Goal: Register for event/course

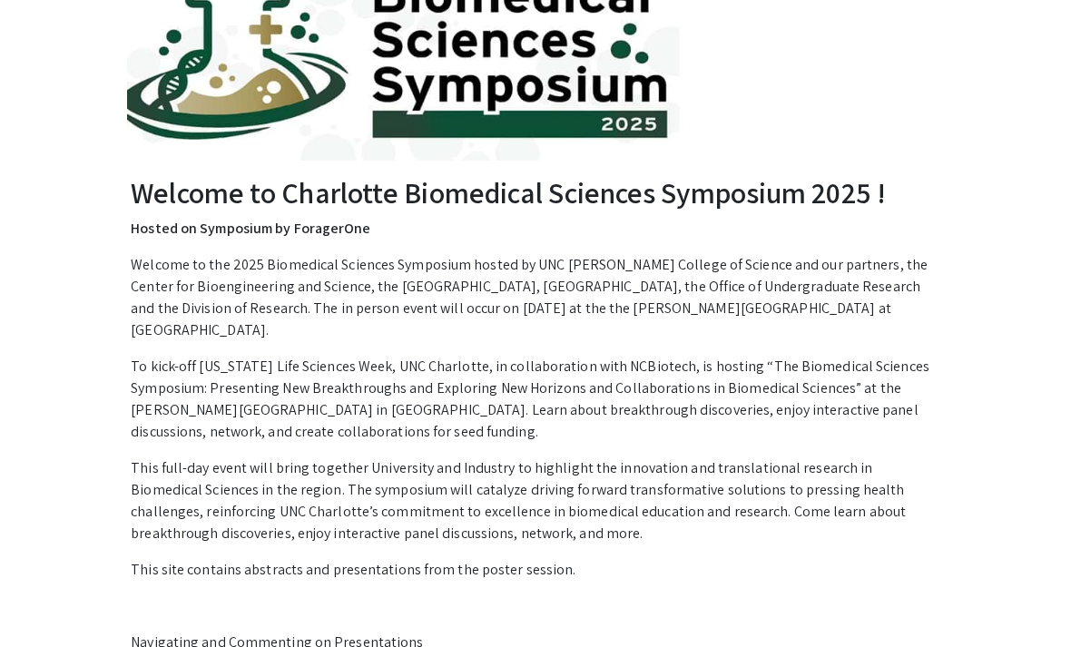
scroll to position [150, 0]
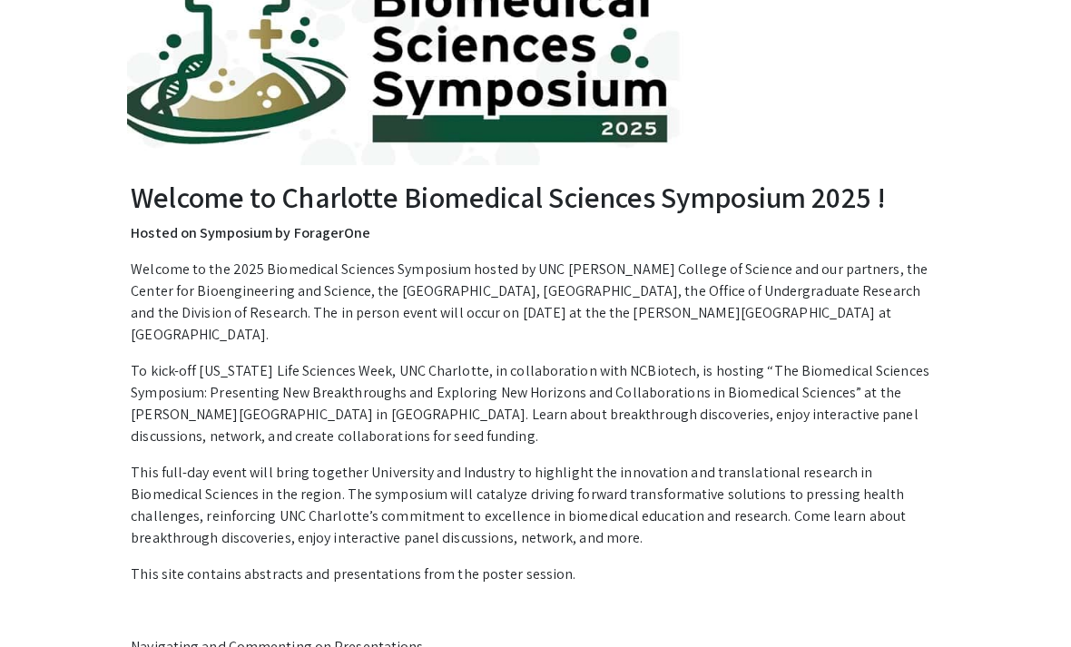
click at [944, 457] on div "Welcome to Charlotte Biomedical Sciences Symposium 2025 ! Hosted on Symposium b…" at bounding box center [535, 629] width 839 height 899
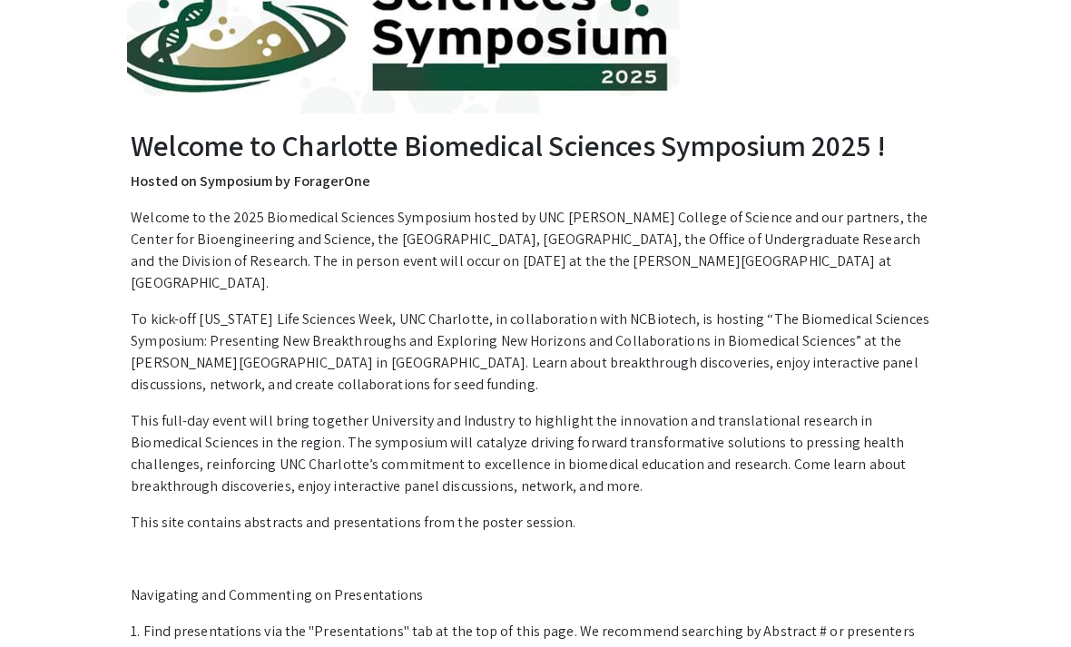
scroll to position [0, 0]
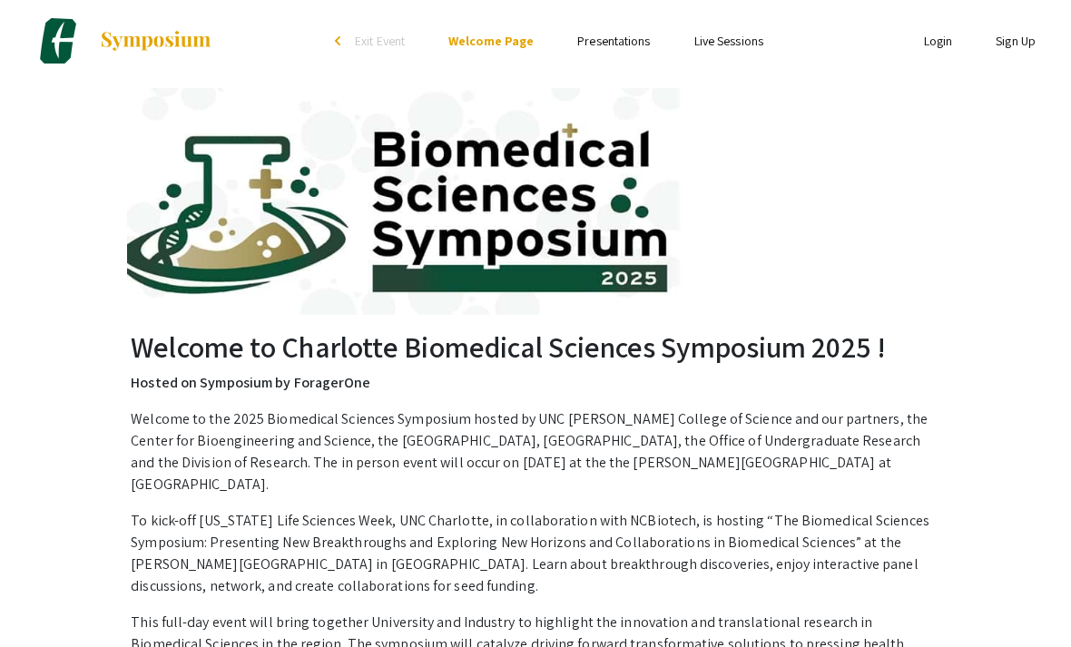
click at [630, 42] on link "Presentations" at bounding box center [613, 41] width 73 height 16
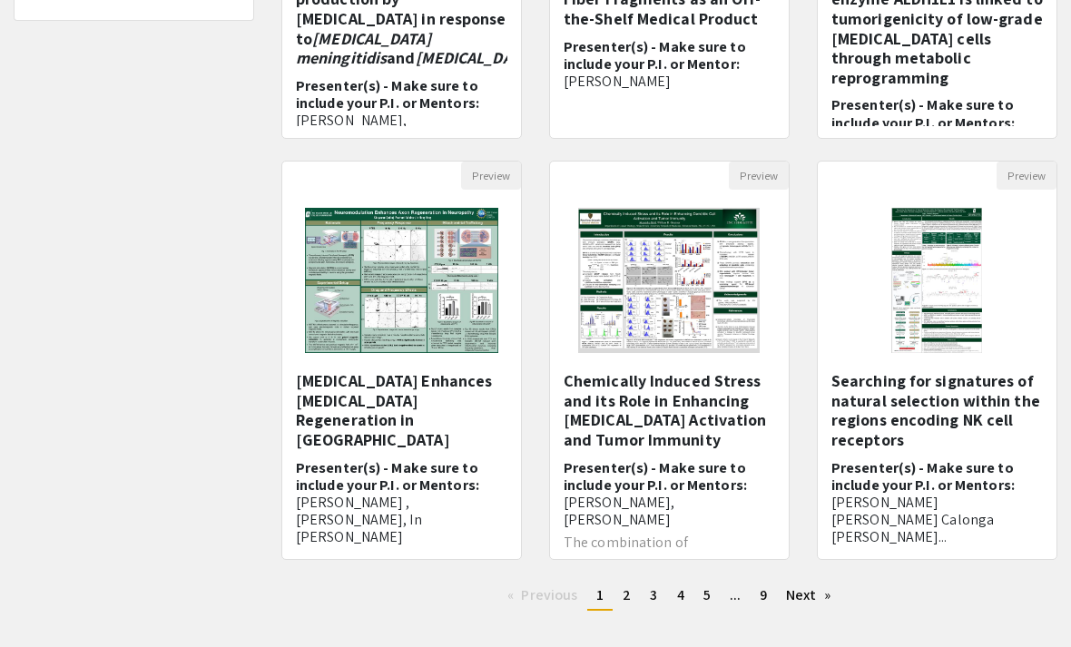
scroll to position [497, 0]
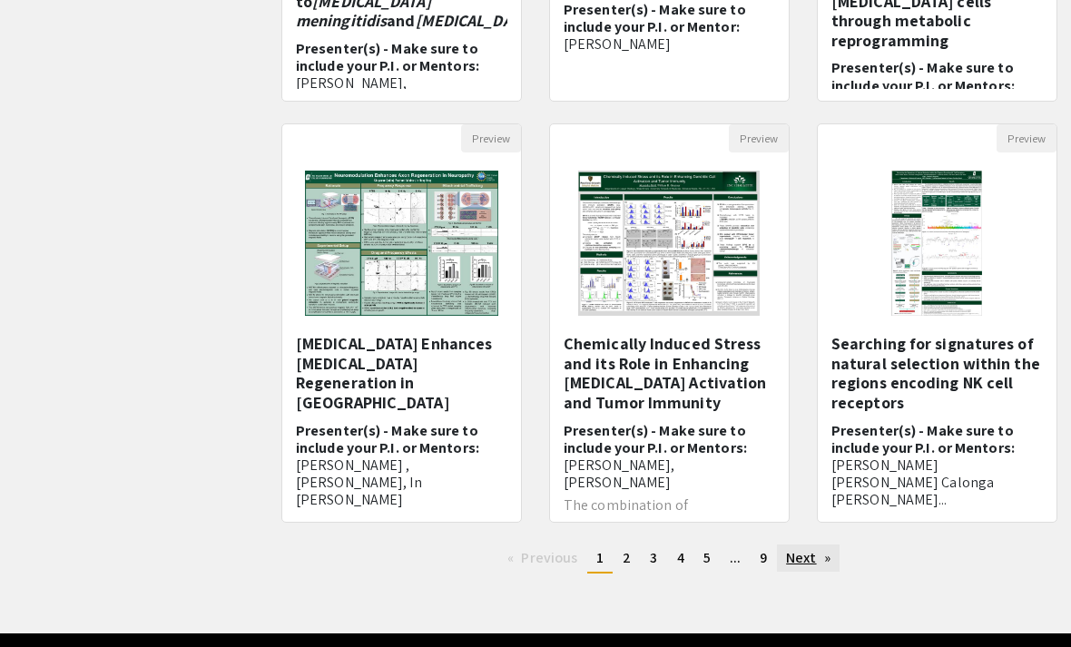
click at [804, 559] on link "Next page" at bounding box center [808, 558] width 63 height 27
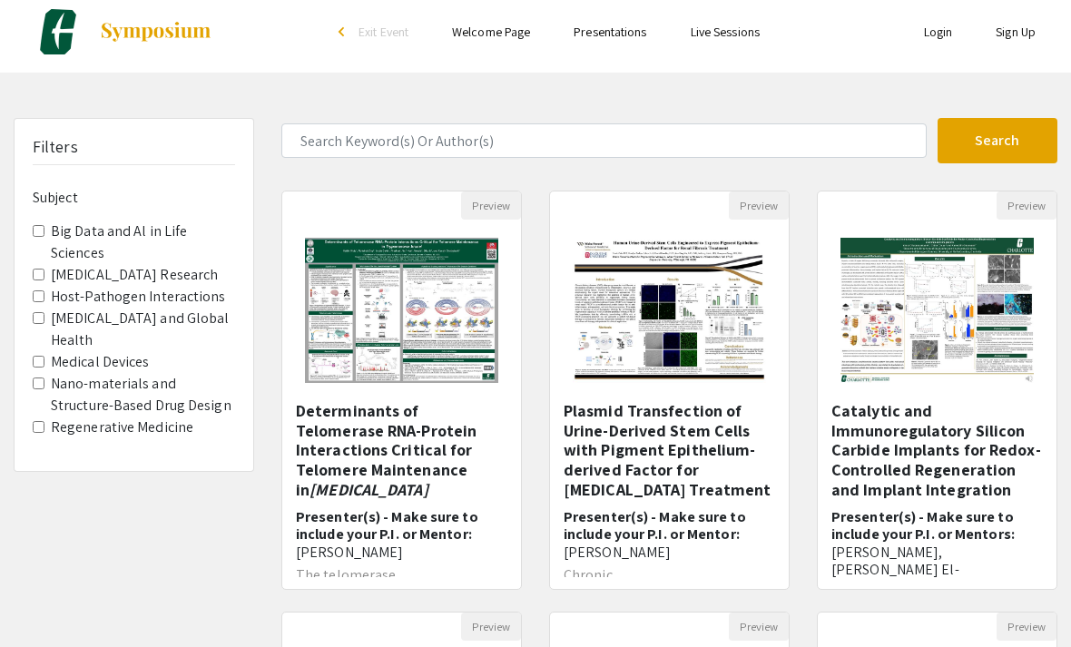
scroll to position [9, 0]
click at [1023, 38] on link "Sign Up" at bounding box center [1016, 32] width 40 height 16
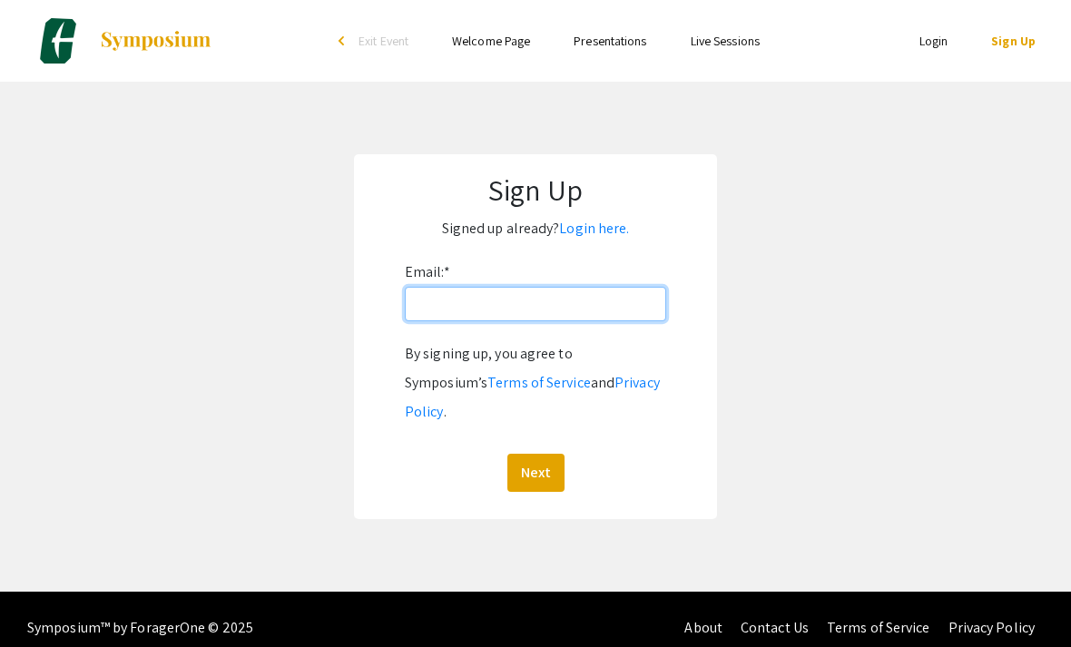
click at [597, 301] on input "Email: *" at bounding box center [535, 304] width 261 height 34
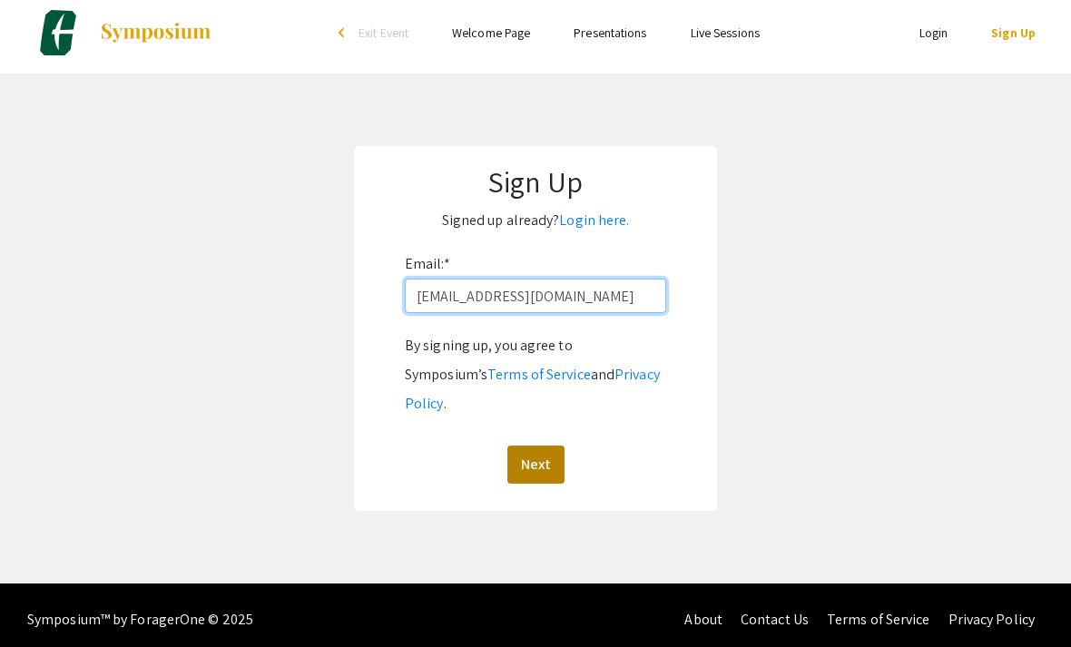
type input "[EMAIL_ADDRESS][DOMAIN_NAME]"
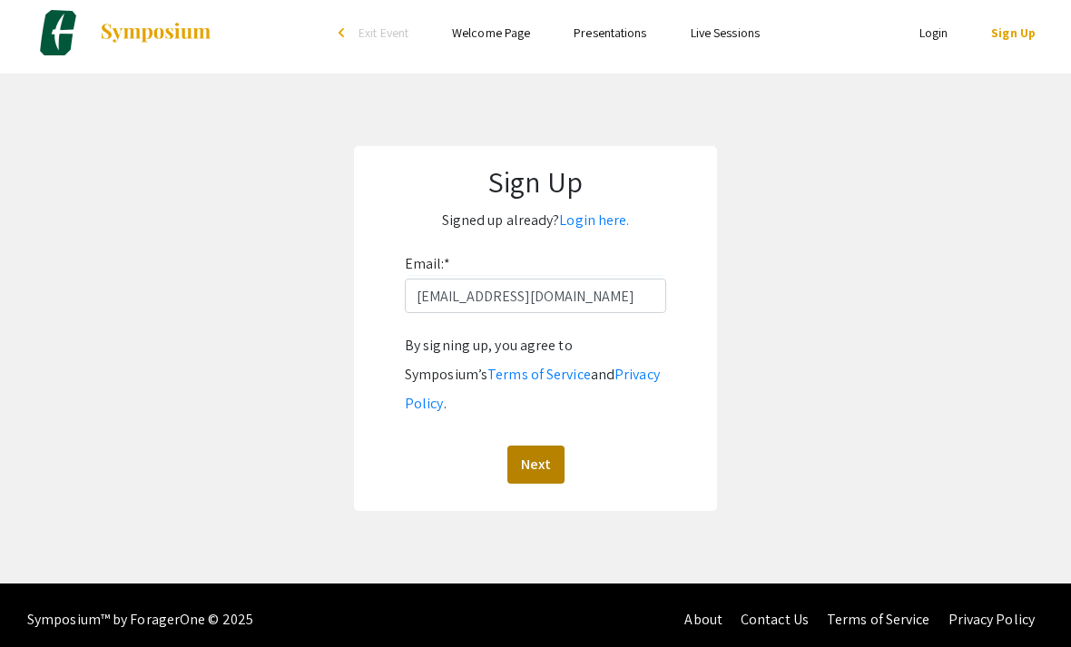
click at [547, 446] on button "Next" at bounding box center [535, 465] width 57 height 38
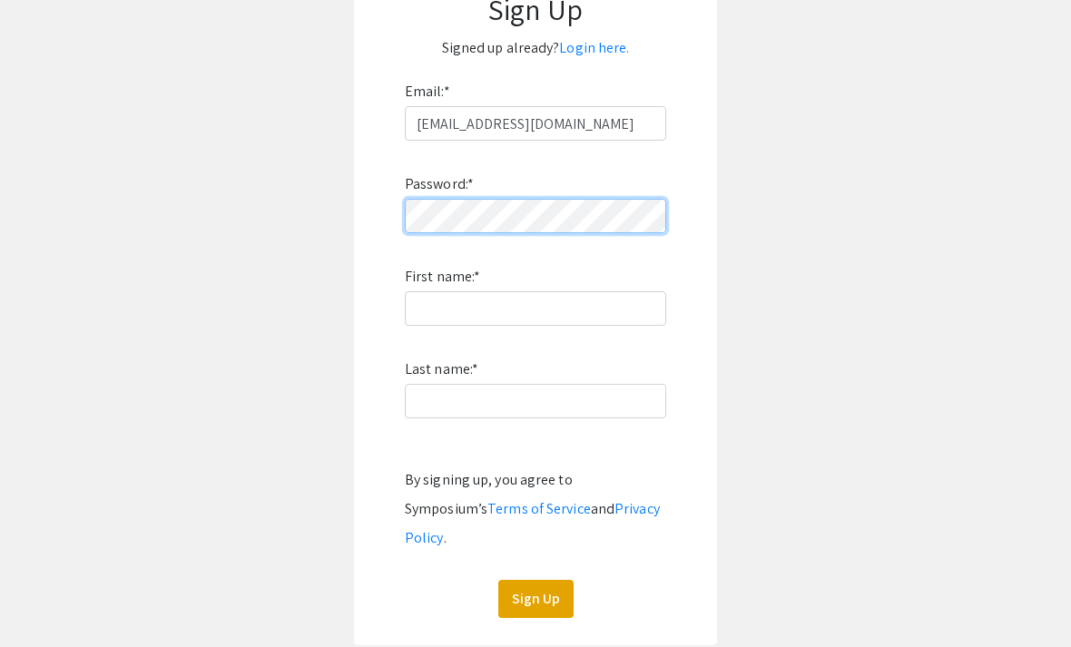
scroll to position [180, 0]
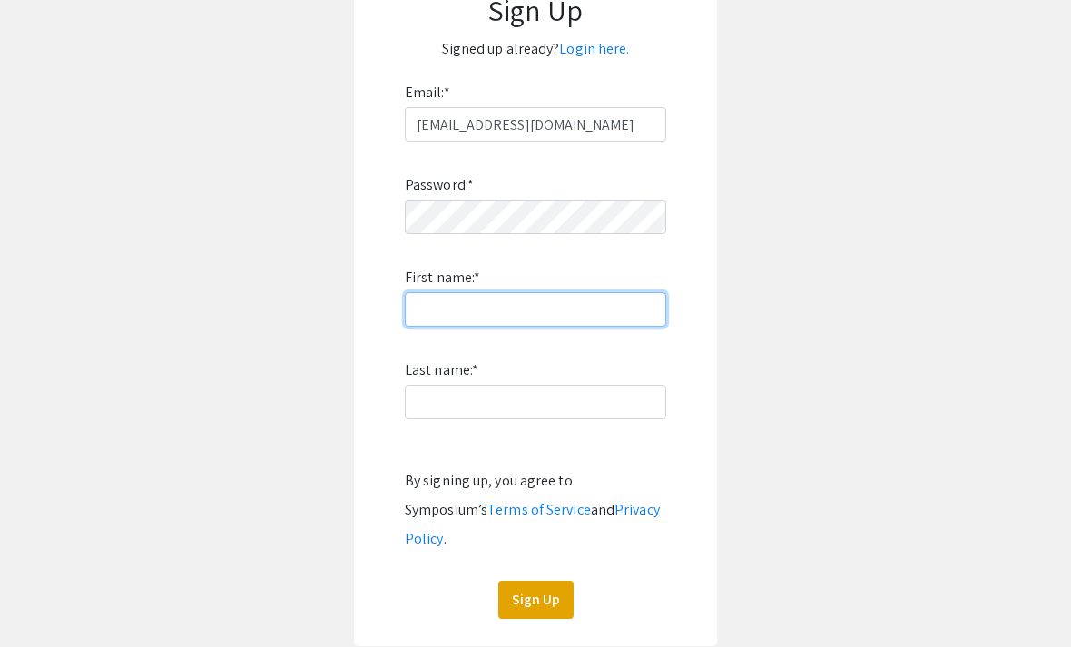
click at [502, 309] on input "First name: *" at bounding box center [535, 309] width 261 height 34
type input "B"
type input "Kiran"
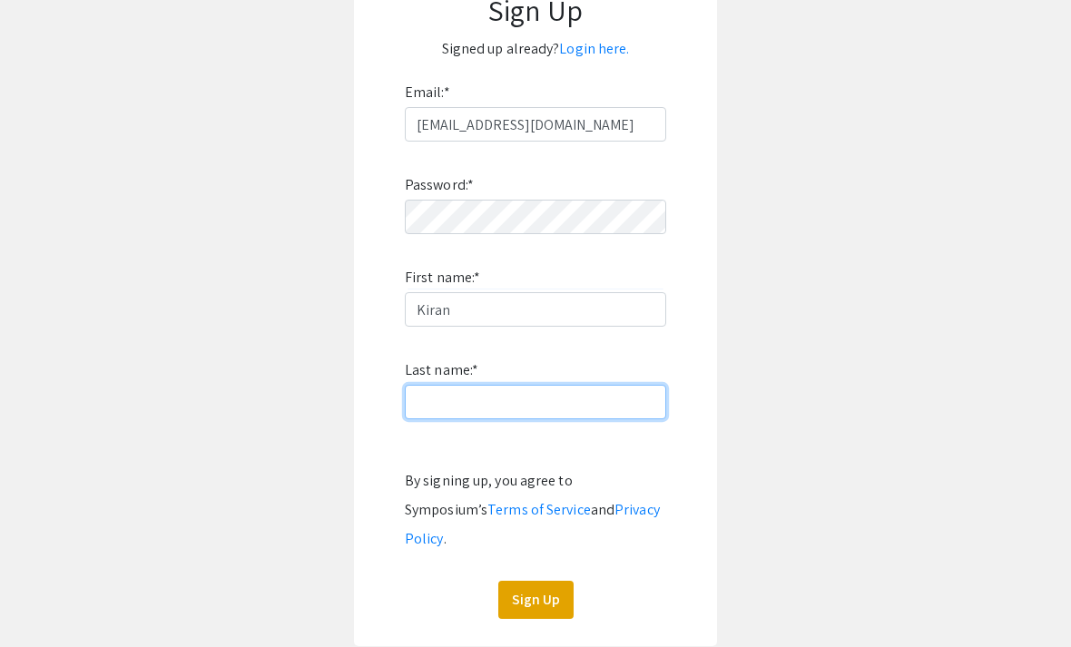
click at [473, 410] on input "Last name: *" at bounding box center [535, 402] width 261 height 34
type input "[PERSON_NAME]"
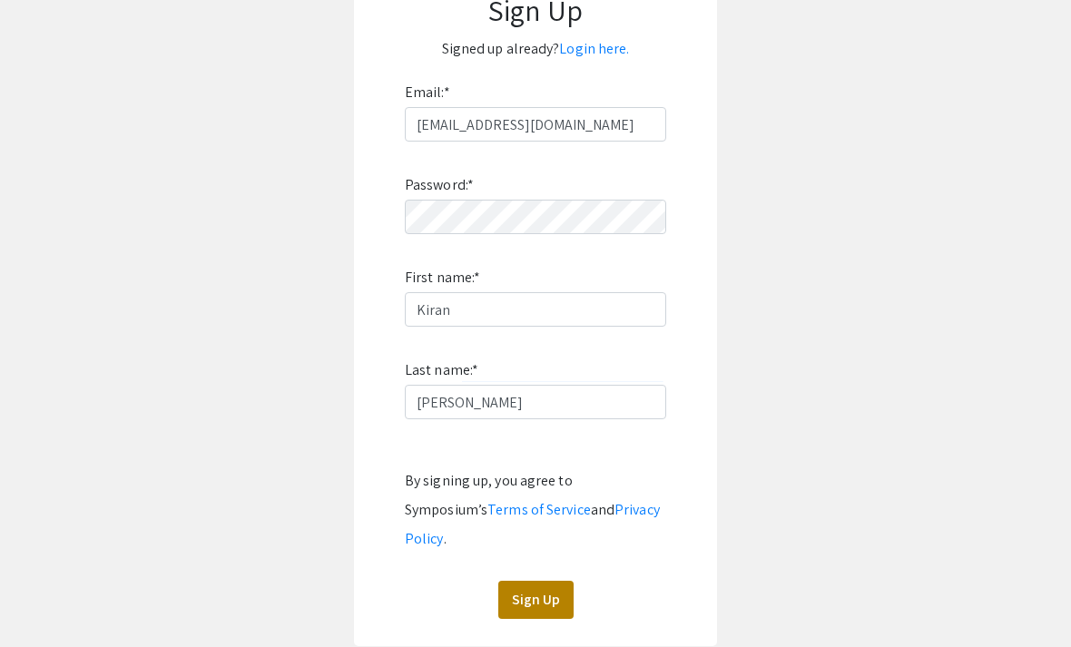
click at [538, 581] on button "Sign Up" at bounding box center [535, 600] width 75 height 38
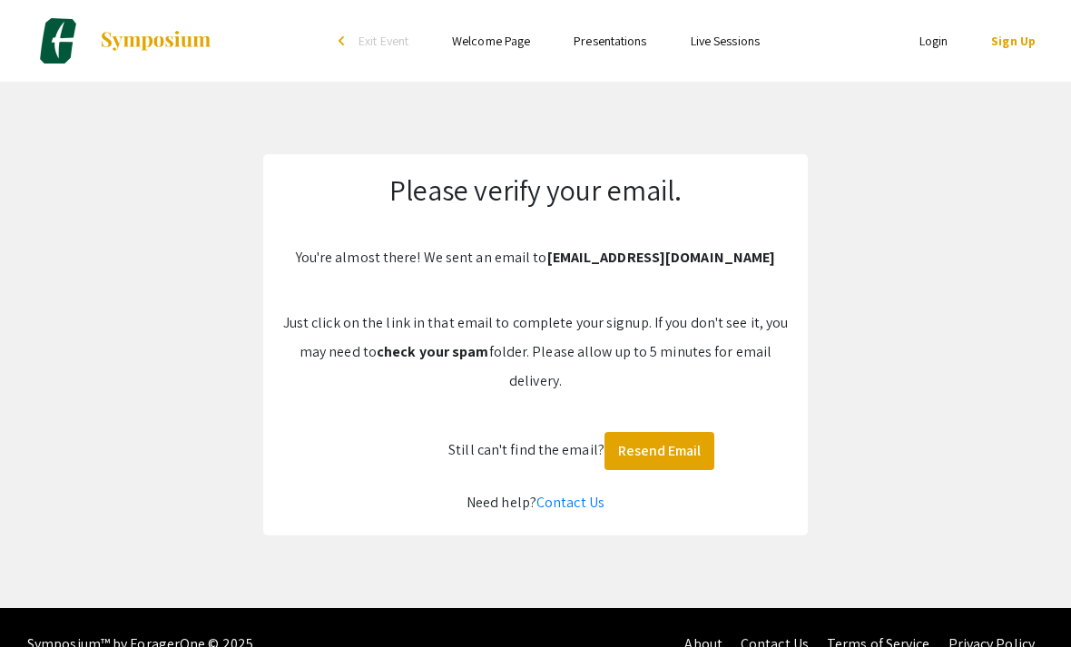
click at [882, 2] on ul "Login Sign Up" at bounding box center [885, 41] width 345 height 82
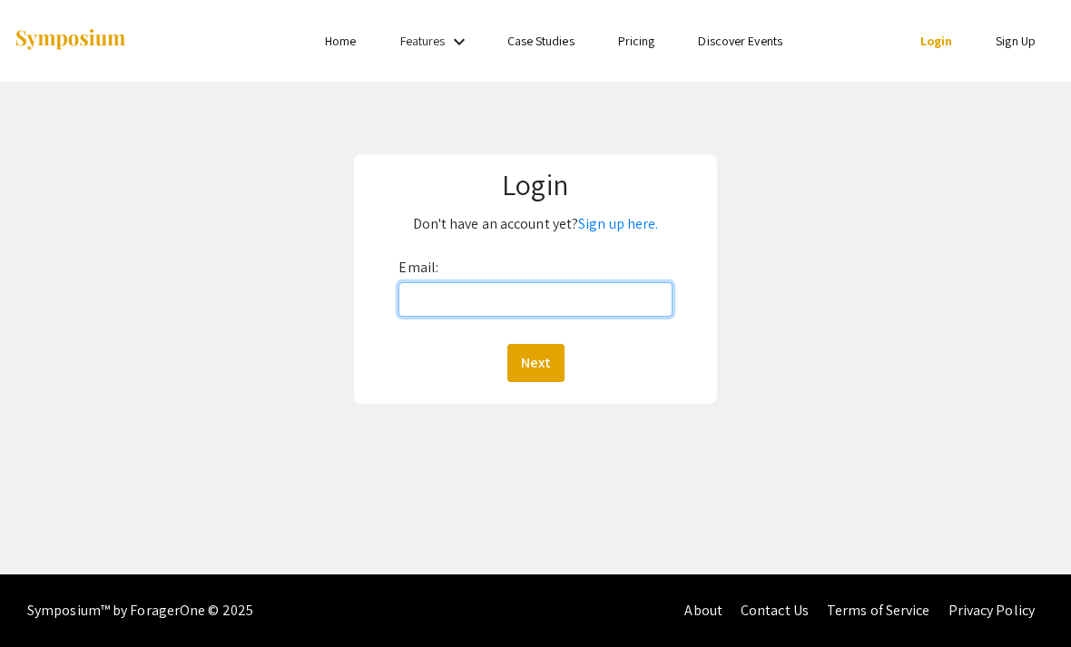
click at [573, 299] on input "Email:" at bounding box center [534, 299] width 273 height 34
type input "[EMAIL_ADDRESS][DOMAIN_NAME]"
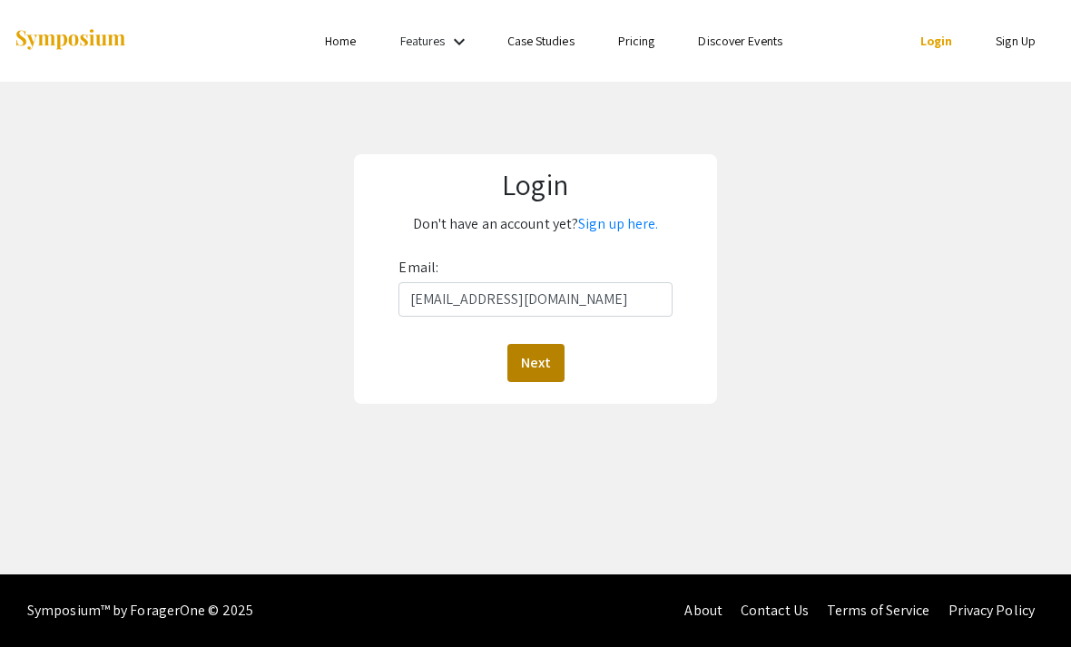
click at [535, 368] on button "Next" at bounding box center [535, 363] width 57 height 38
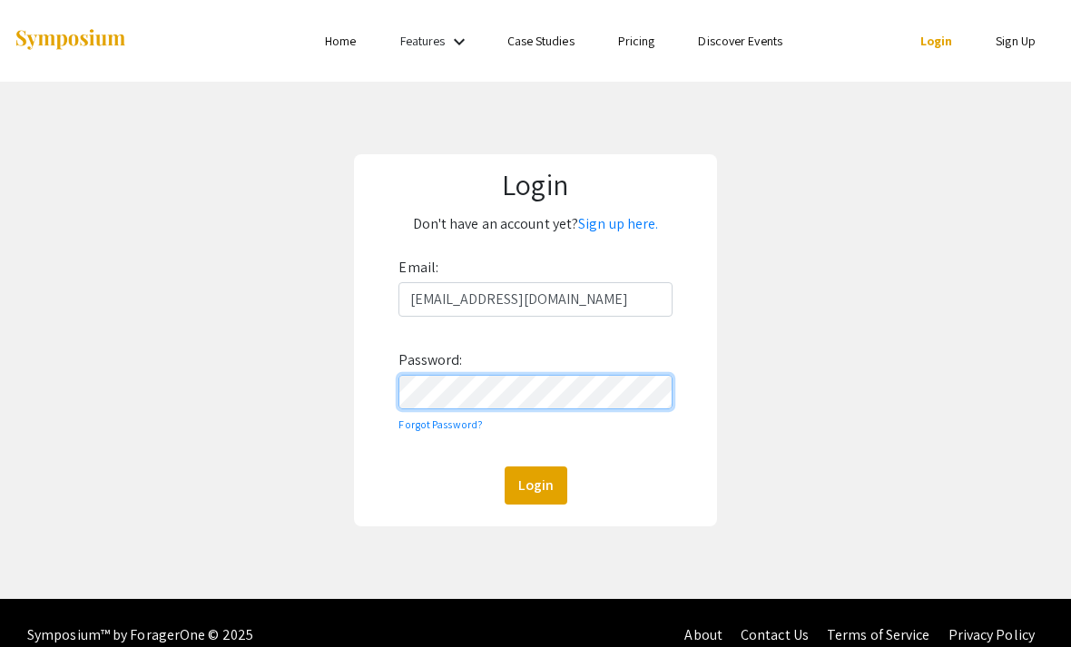
click at [535, 486] on button "Login" at bounding box center [536, 486] width 63 height 38
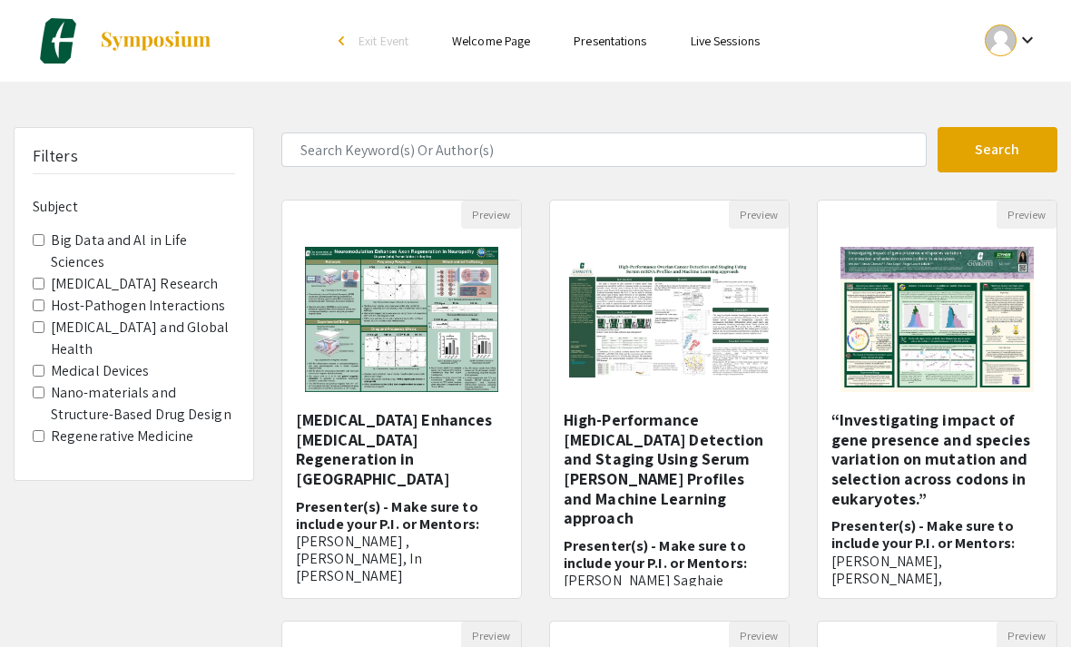
click at [1025, 40] on mat-icon "keyboard_arrow_down" at bounding box center [1028, 40] width 22 height 22
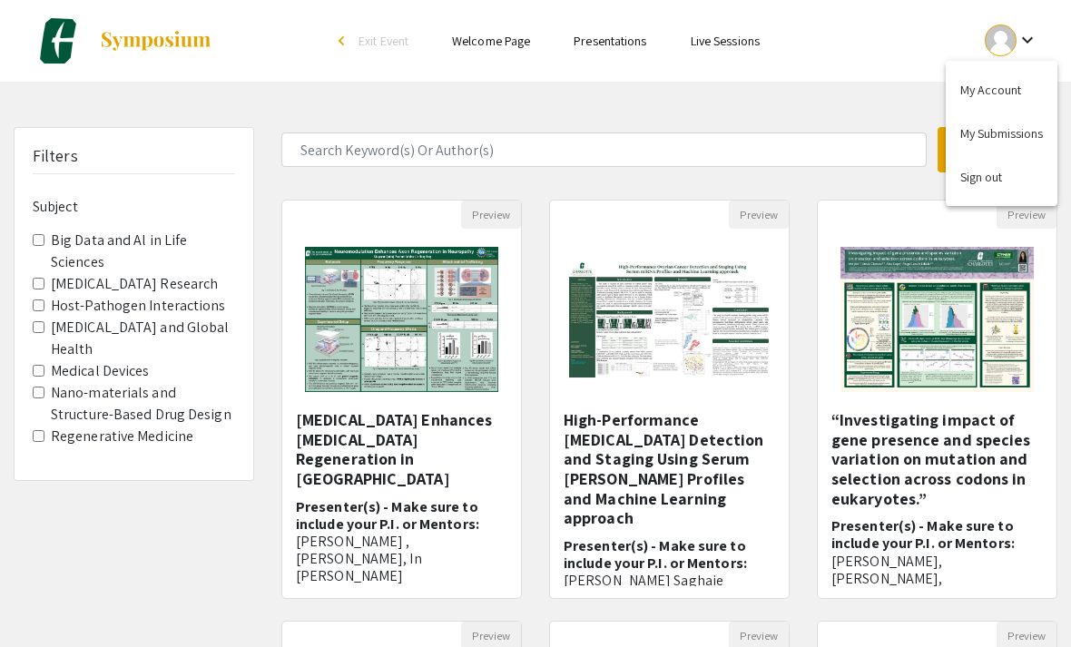
click at [1025, 40] on div at bounding box center [535, 323] width 1071 height 647
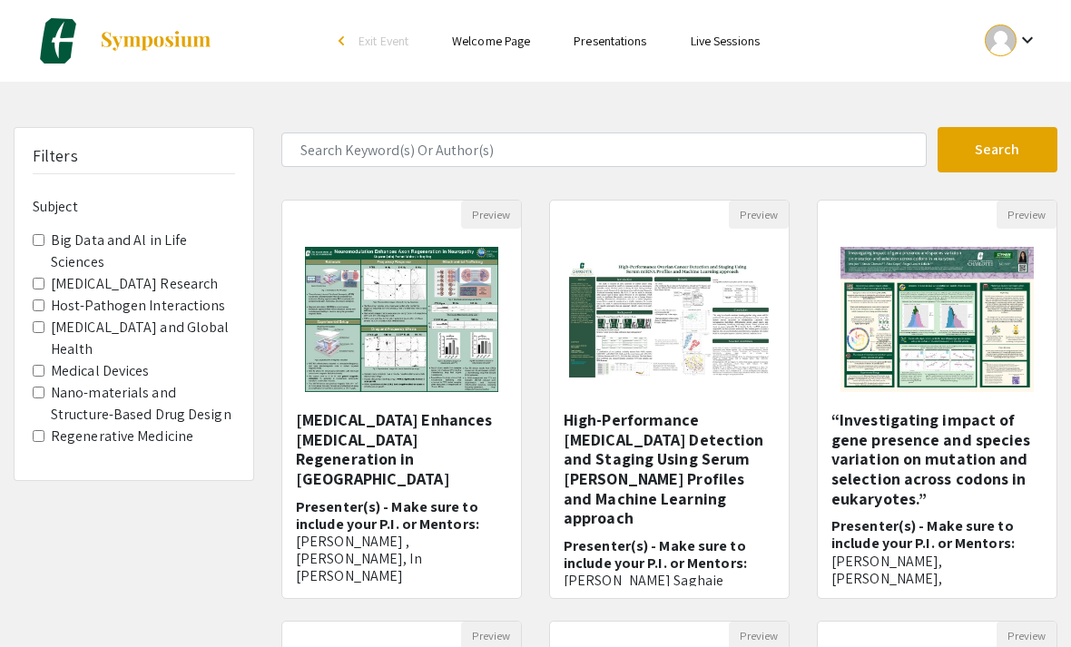
click at [751, 44] on link "Live Sessions" at bounding box center [725, 41] width 69 height 16
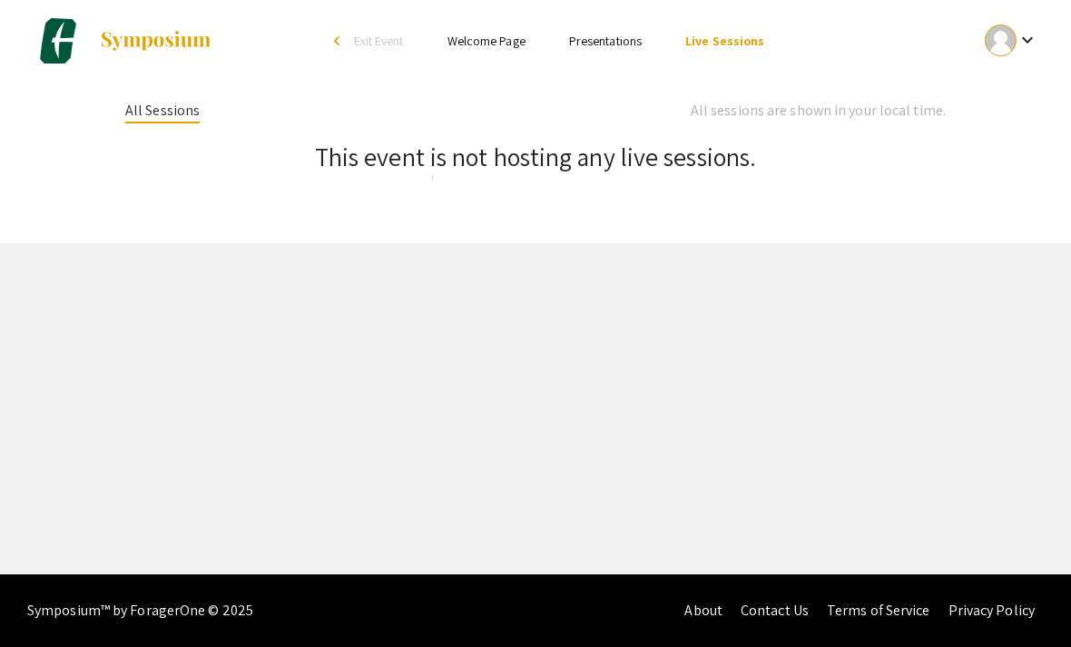
click at [604, 40] on link "Presentations" at bounding box center [605, 41] width 73 height 16
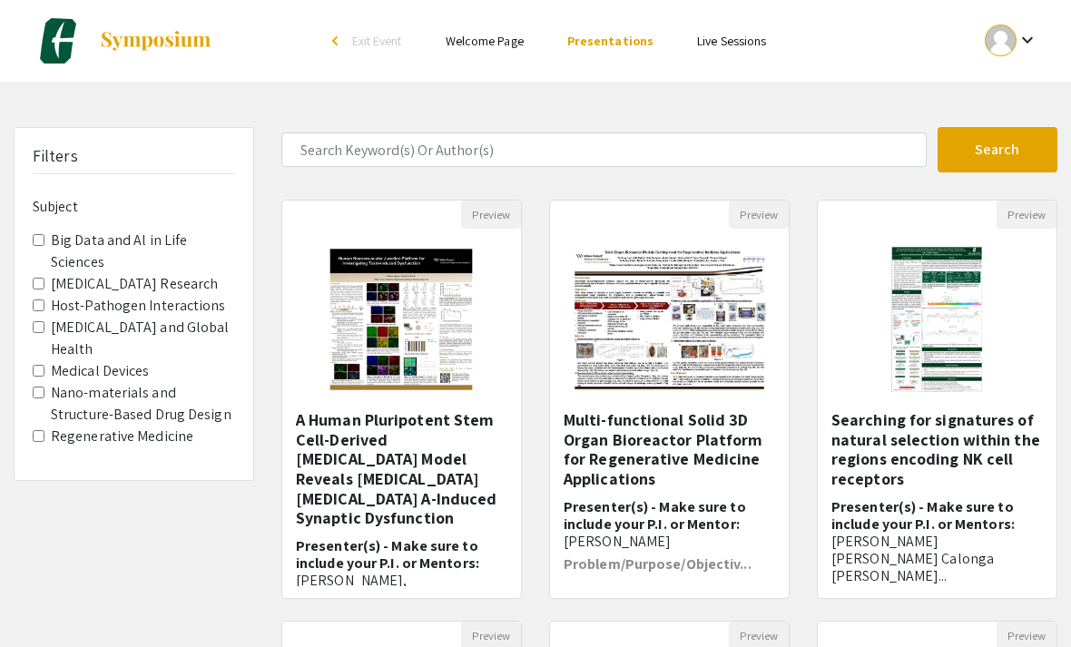
click at [495, 41] on link "Welcome Page" at bounding box center [485, 41] width 78 height 16
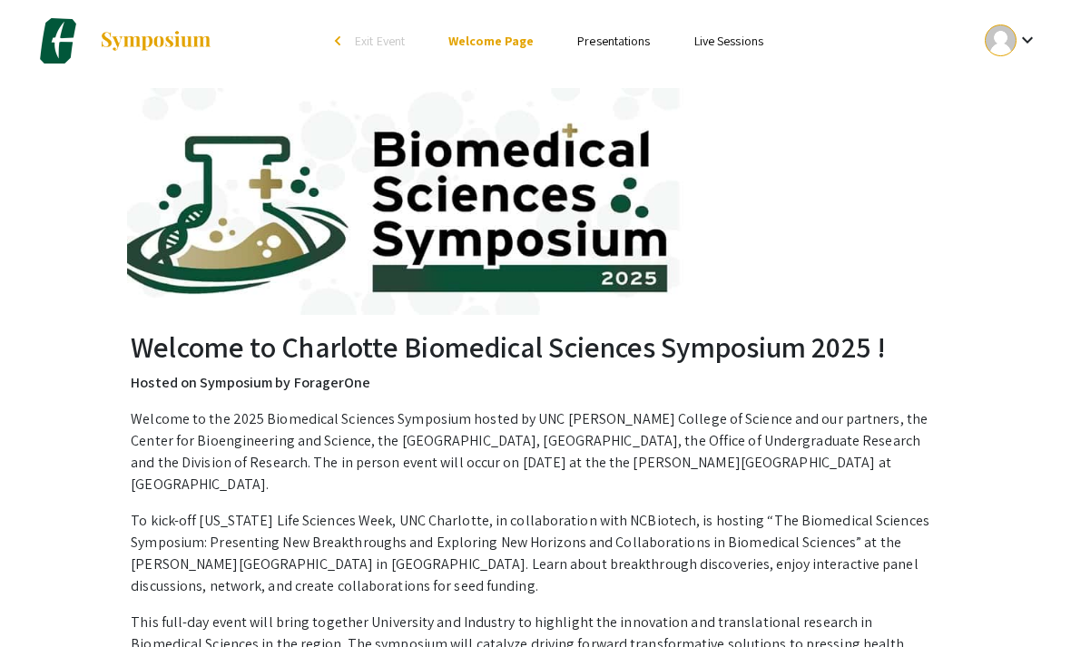
click at [344, 42] on div "arrow_back_ios" at bounding box center [340, 40] width 11 height 11
